Goal: Task Accomplishment & Management: Manage account settings

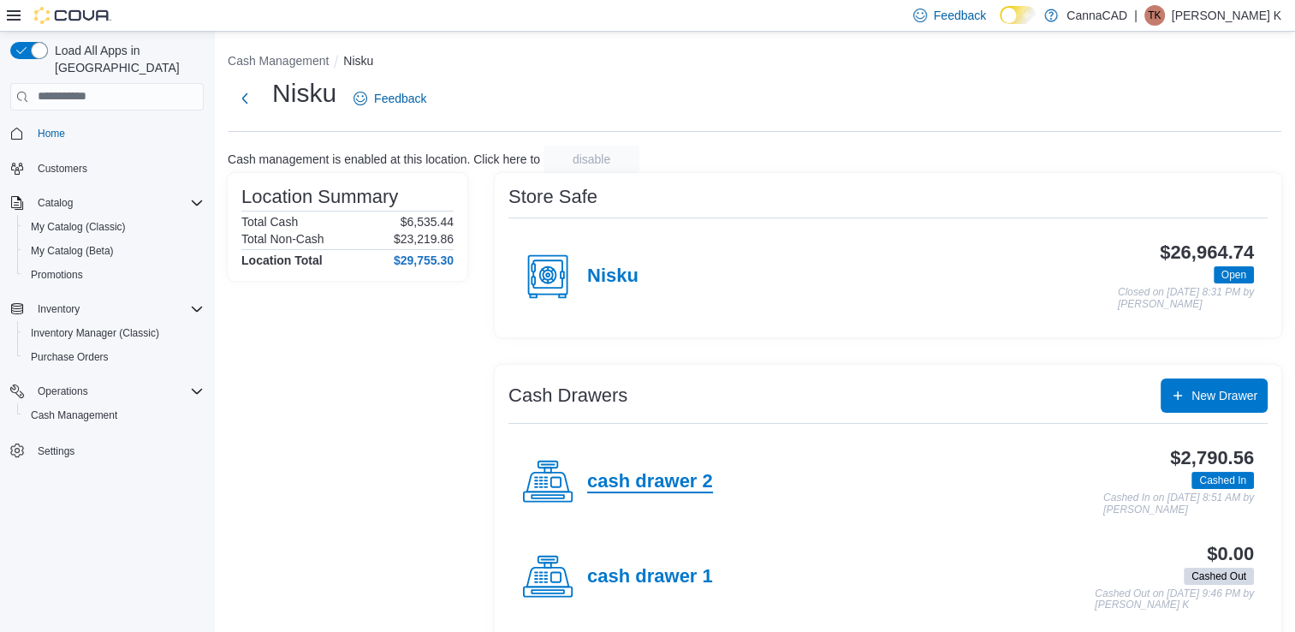
click at [644, 481] on h4 "cash drawer 2" at bounding box center [650, 482] width 126 height 22
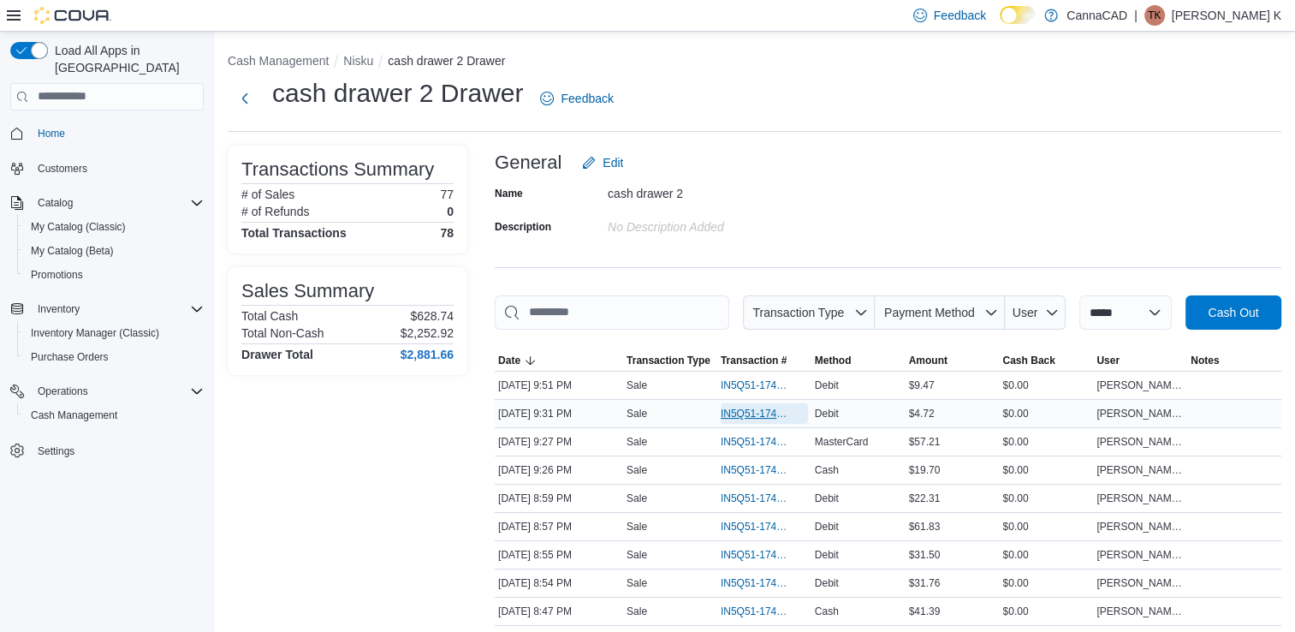
click at [739, 416] on span "IN5Q51-174030" at bounding box center [756, 414] width 70 height 14
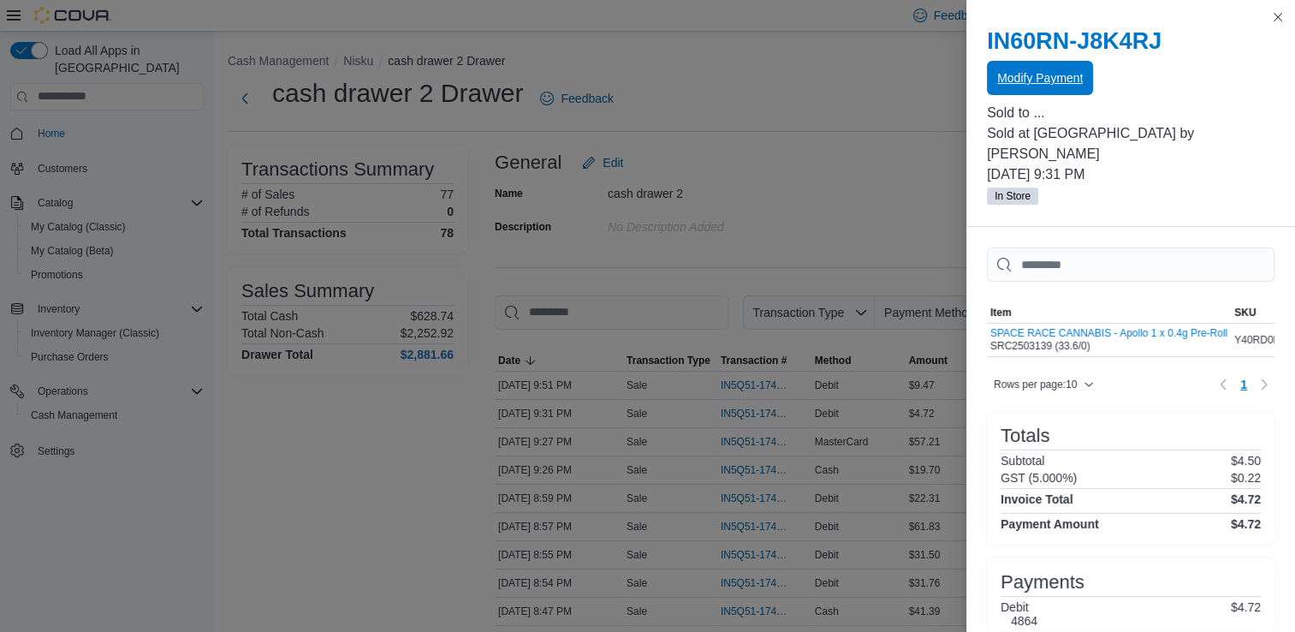
click at [1042, 82] on span "Modify Payment" at bounding box center [1040, 77] width 86 height 17
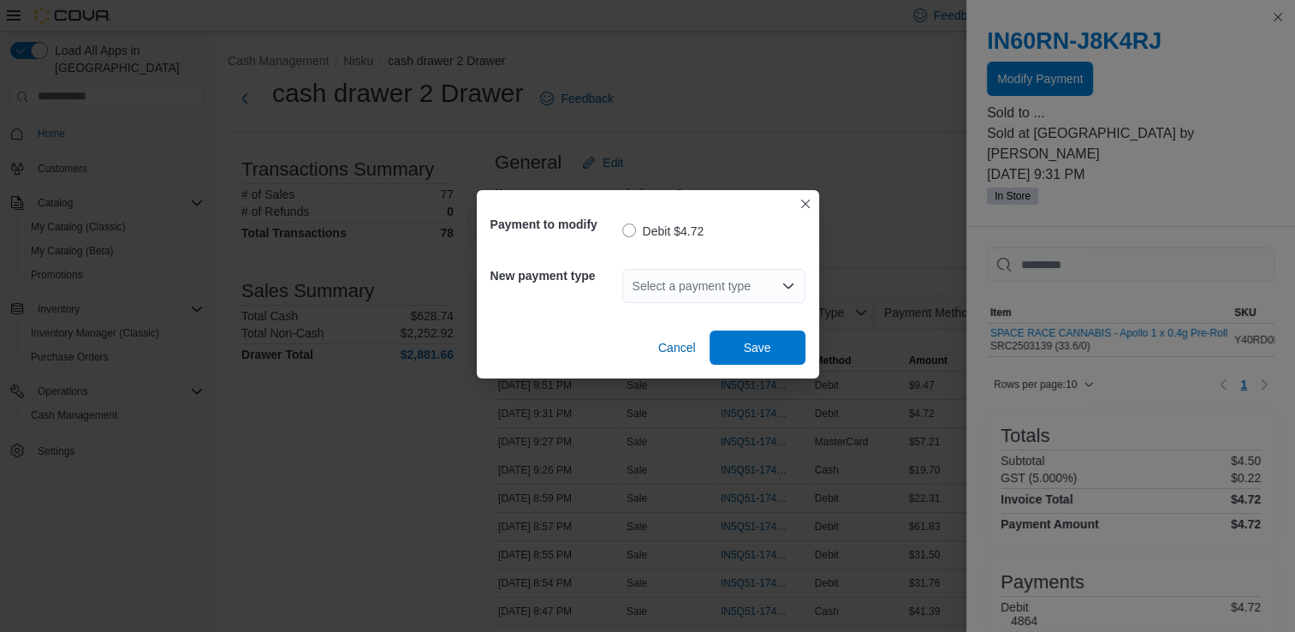
click at [771, 294] on div "Select a payment type" at bounding box center [713, 286] width 183 height 34
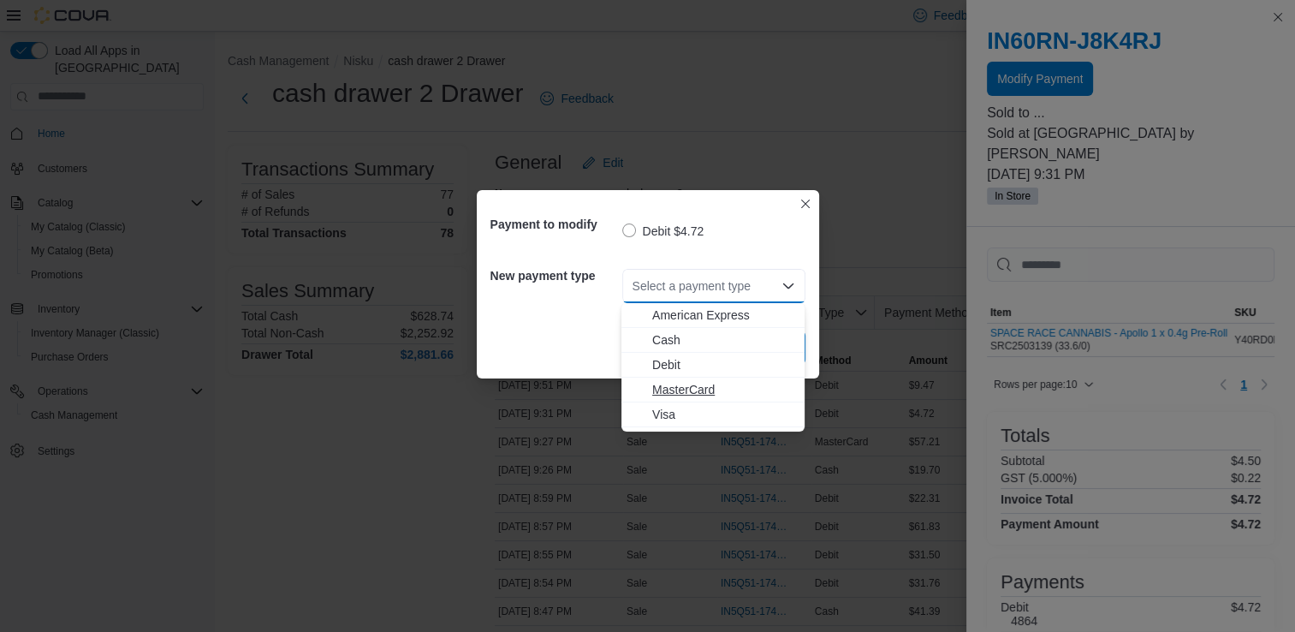
click at [729, 392] on span "MasterCard" at bounding box center [723, 389] width 142 height 17
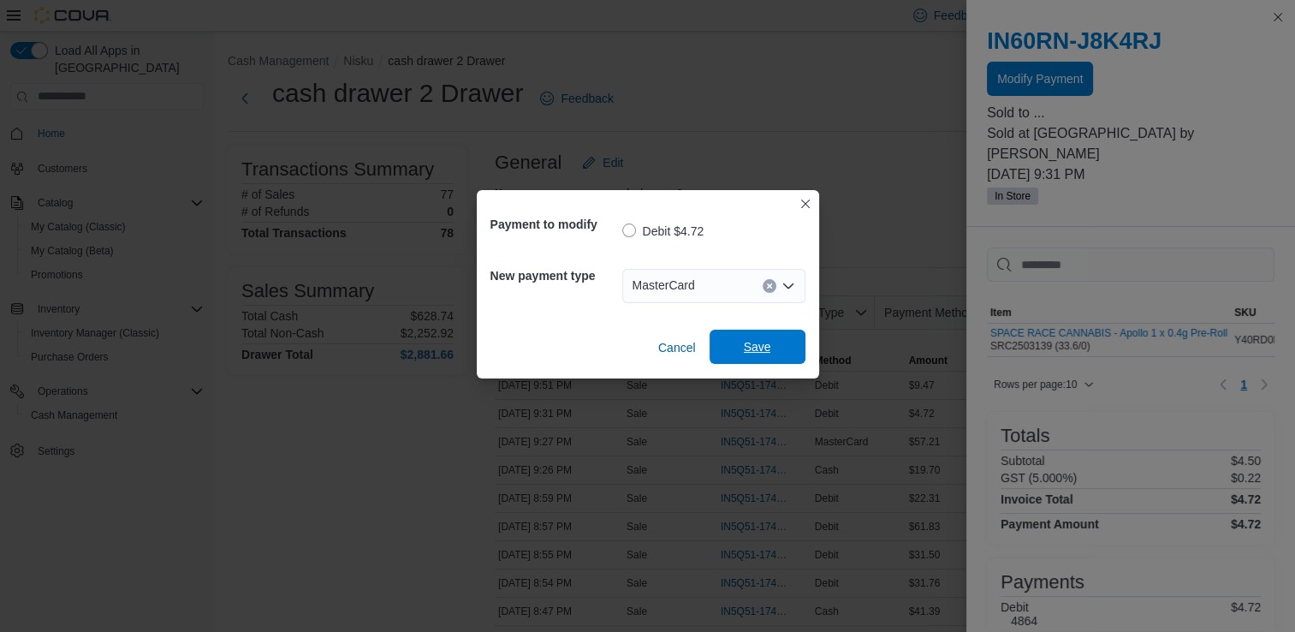
click at [775, 348] on span "Save" at bounding box center [757, 347] width 75 height 34
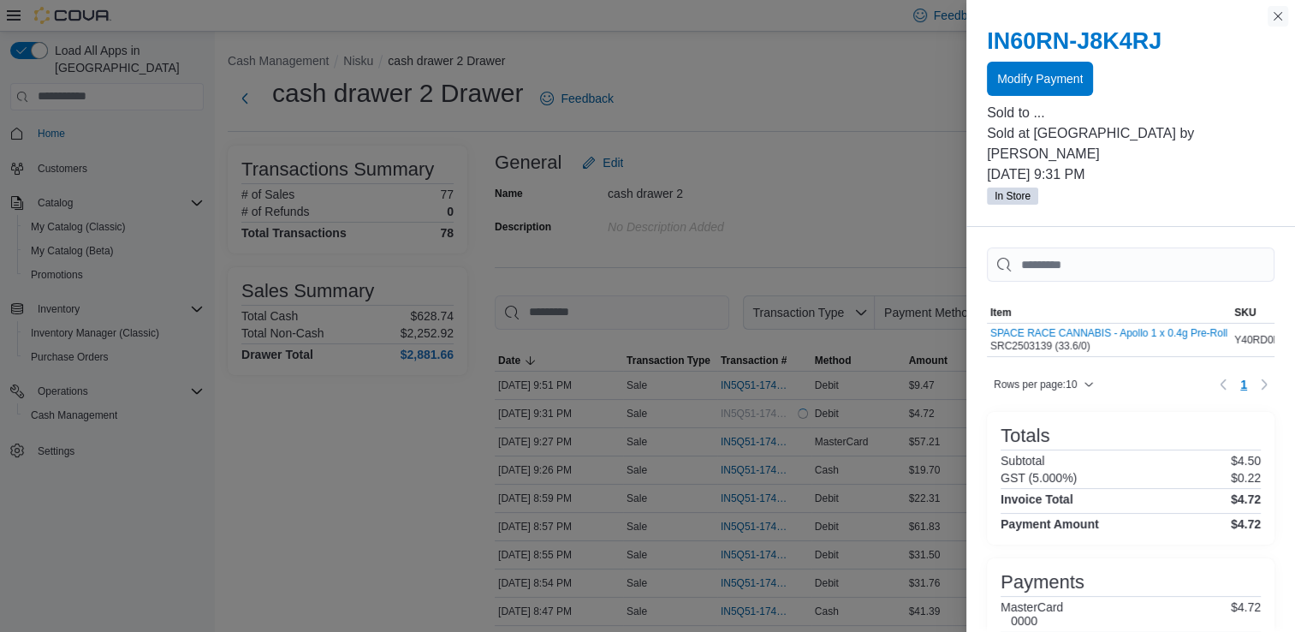
click at [1279, 13] on button "Close this dialog" at bounding box center [1278, 16] width 21 height 21
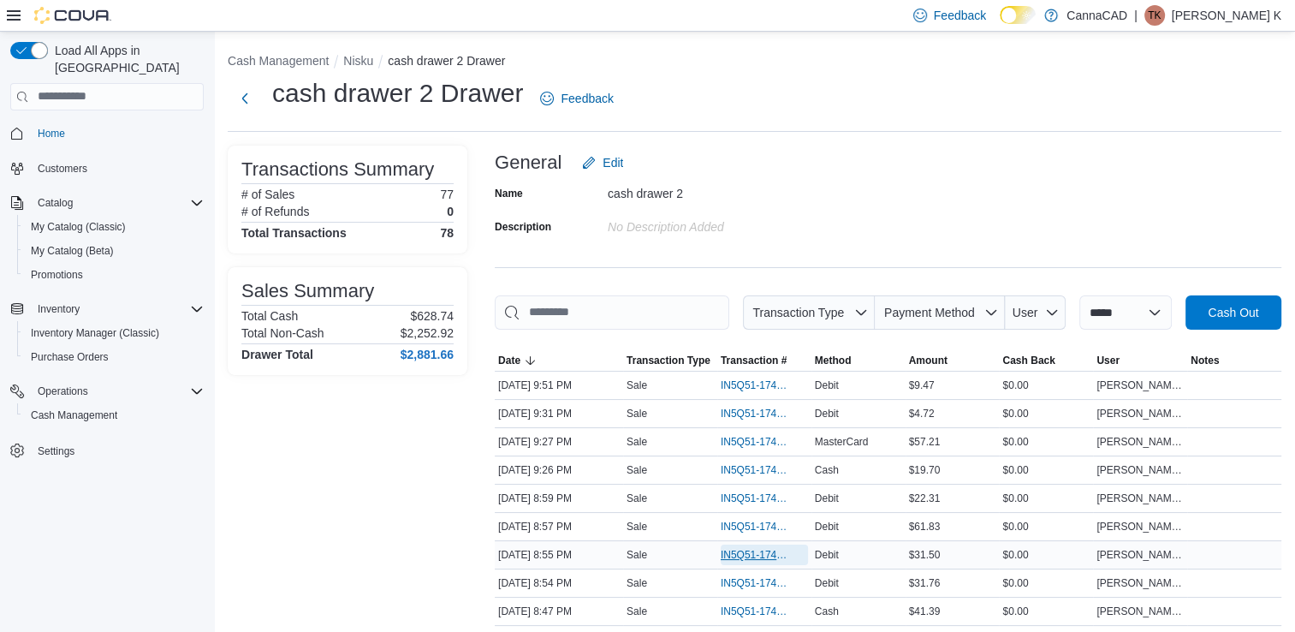
click at [755, 557] on span "IN5Q51-174025" at bounding box center [756, 555] width 70 height 14
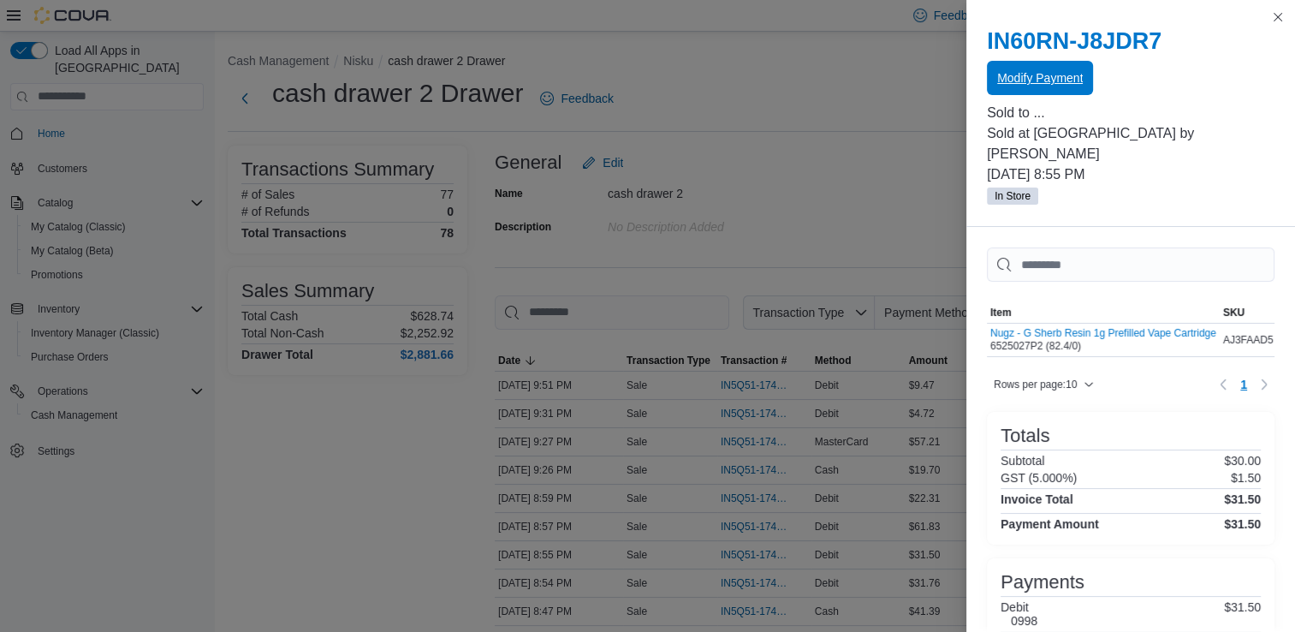
click at [1033, 80] on span "Modify Payment" at bounding box center [1040, 77] width 86 height 17
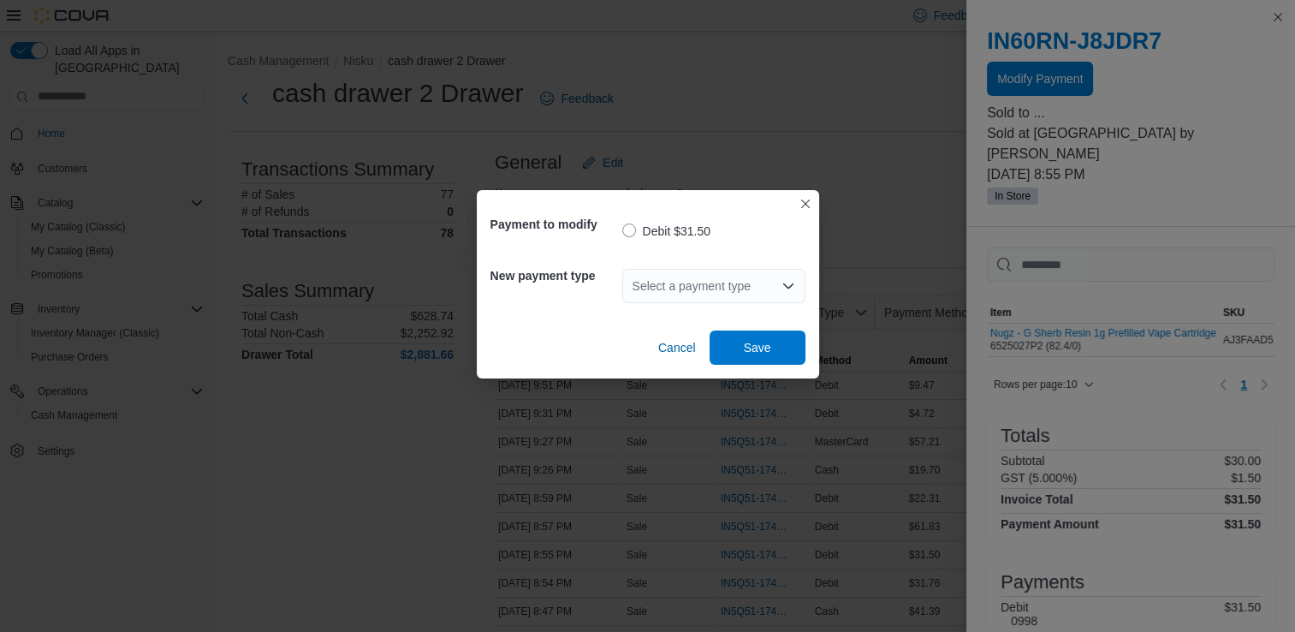
click at [735, 291] on div "Select a payment type" at bounding box center [713, 286] width 183 height 34
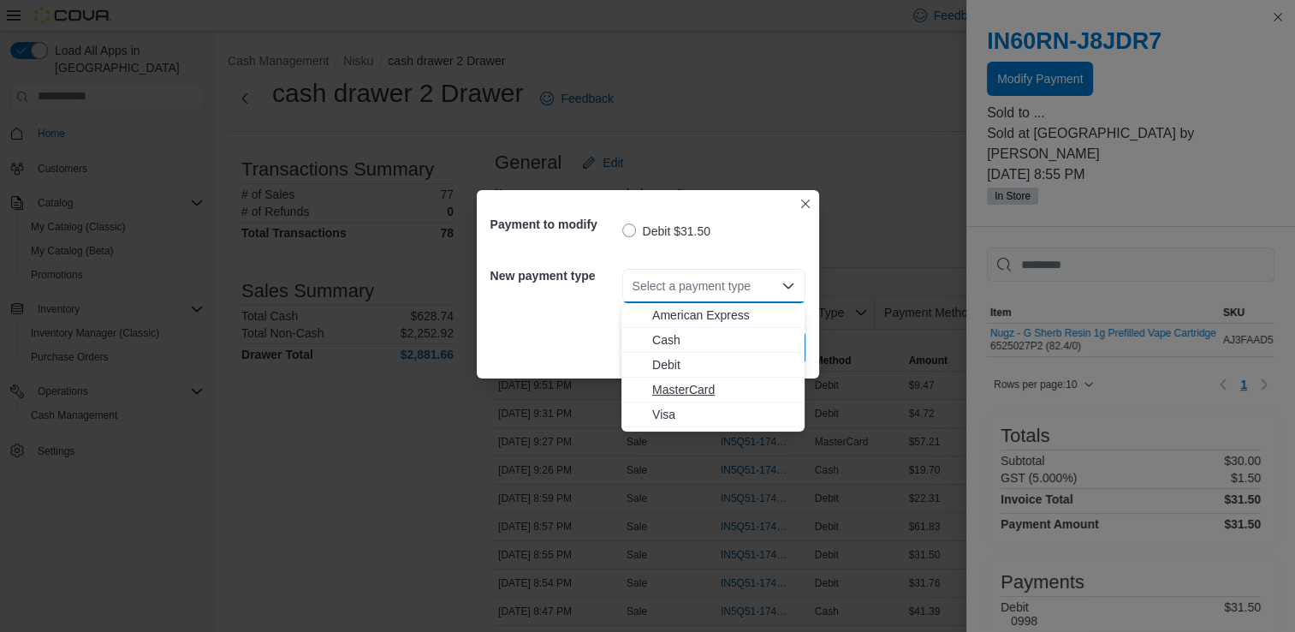
click at [718, 392] on span "MasterCard" at bounding box center [723, 389] width 142 height 17
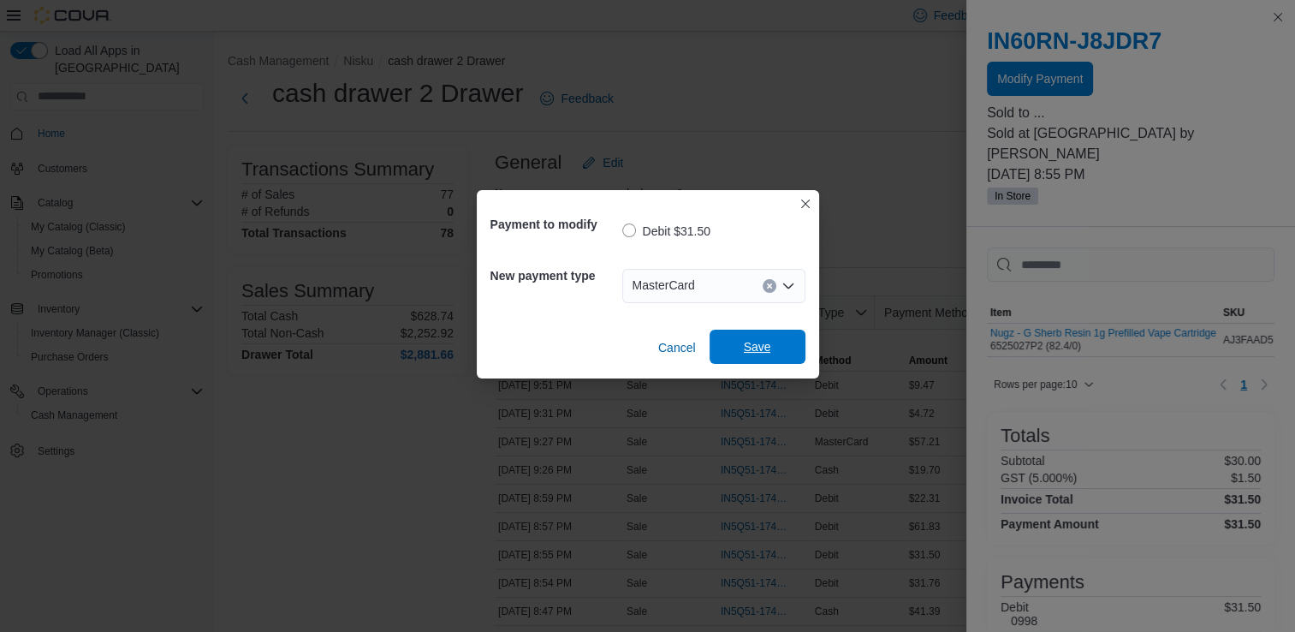
click at [775, 348] on span "Save" at bounding box center [757, 347] width 75 height 34
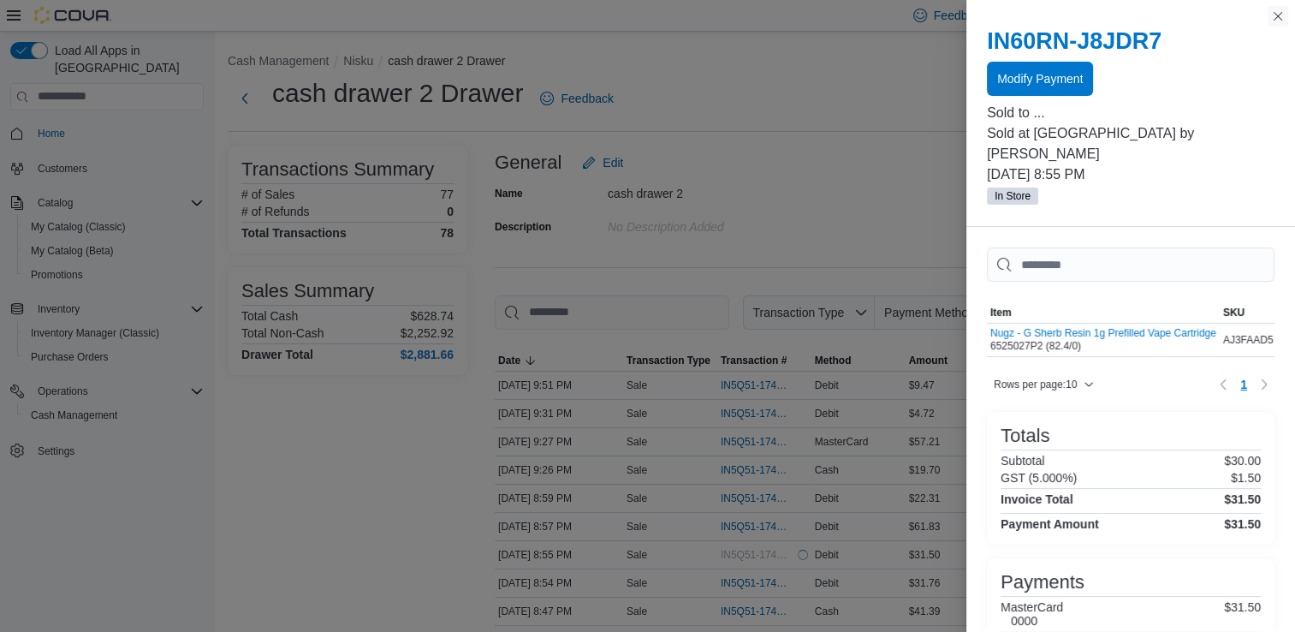
click at [1277, 19] on button "Close this dialog" at bounding box center [1278, 16] width 21 height 21
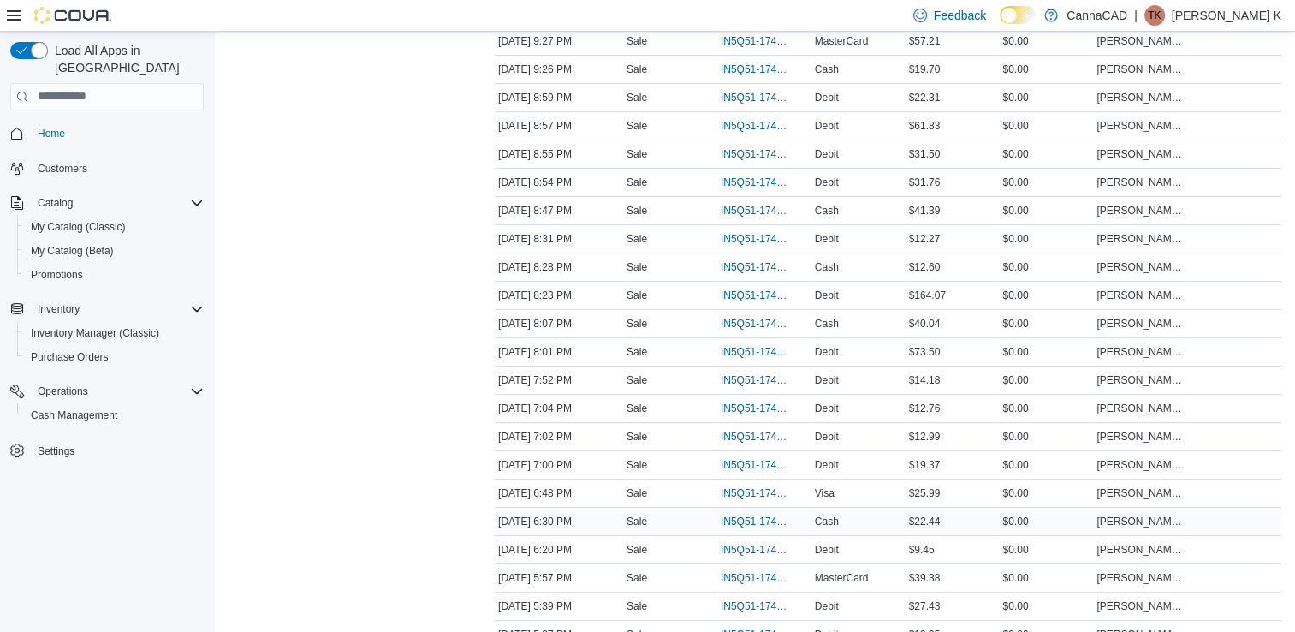
scroll to position [428, 0]
